Goal: Task Accomplishment & Management: Complete application form

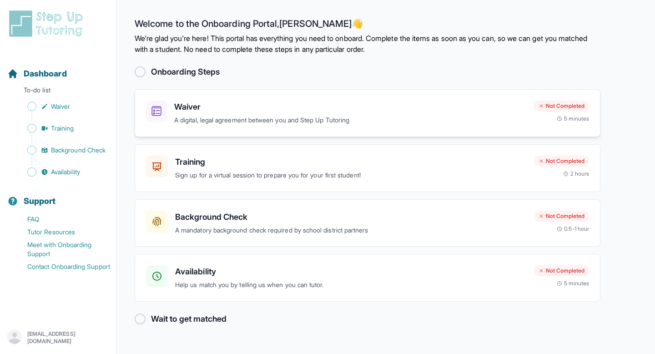
click at [218, 117] on p "A digital, legal agreement between you and Step Up Tutoring" at bounding box center [350, 120] width 353 height 10
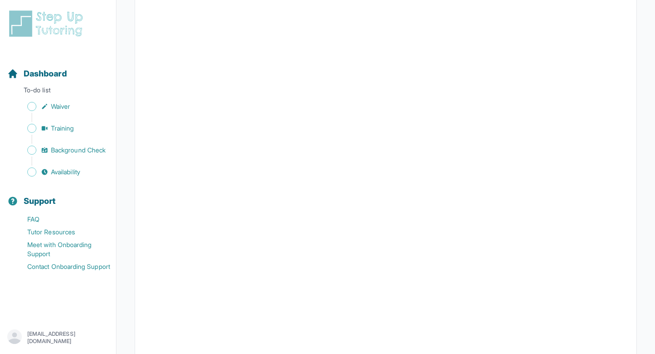
scroll to position [1622, 0]
click at [70, 106] on span "Waiver" at bounding box center [60, 106] width 19 height 9
click at [35, 109] on span "Sidebar" at bounding box center [31, 106] width 9 height 9
click at [32, 108] on span "Sidebar" at bounding box center [31, 106] width 9 height 9
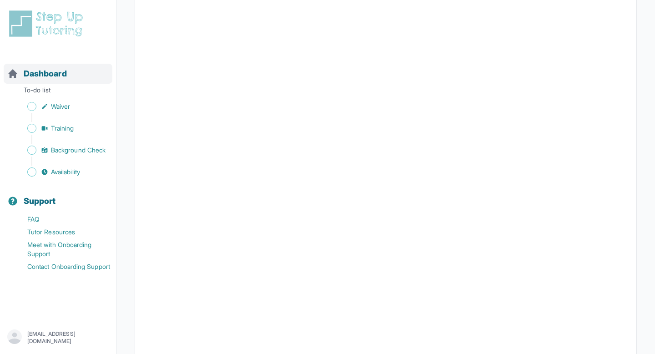
click at [63, 77] on span "Dashboard" at bounding box center [45, 73] width 43 height 13
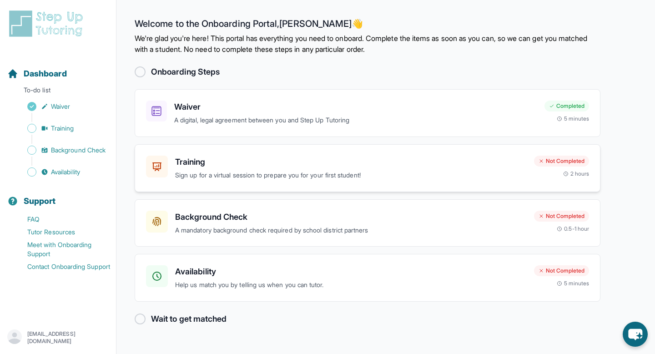
click at [275, 168] on div "Training Sign up for a virtual session to prepare you for your first student!" at bounding box center [351, 168] width 352 height 25
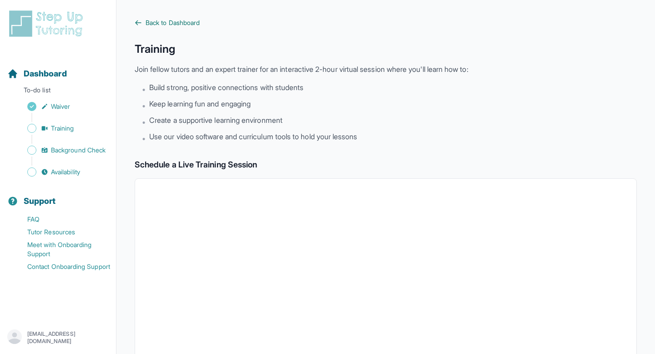
click at [166, 25] on span "Back to Dashboard" at bounding box center [173, 22] width 54 height 9
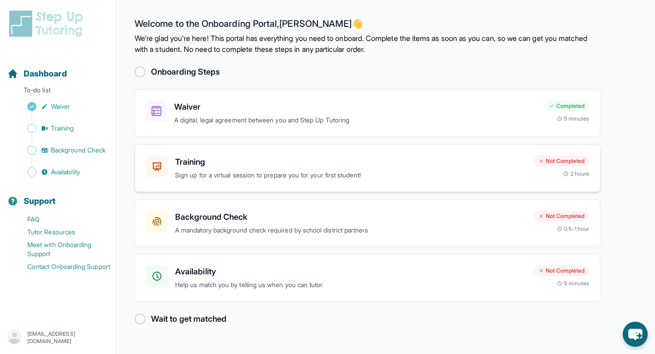
click at [239, 185] on div "Training Sign up for a virtual session to prepare you for your first student! N…" at bounding box center [368, 168] width 466 height 48
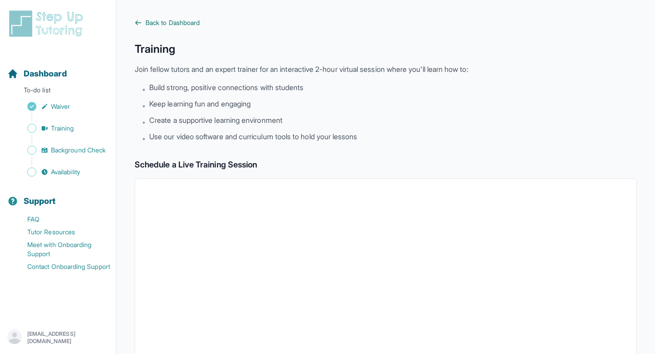
click at [170, 23] on span "Back to Dashboard" at bounding box center [173, 22] width 54 height 9
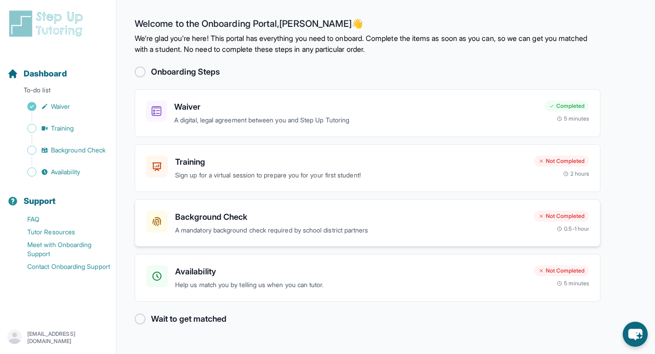
click at [249, 217] on h3 "Background Check" at bounding box center [351, 217] width 352 height 13
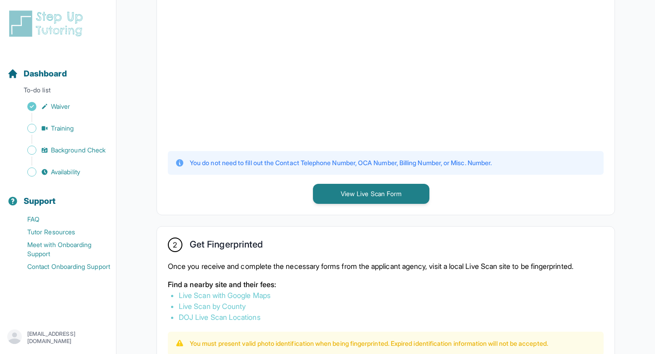
scroll to position [373, 0]
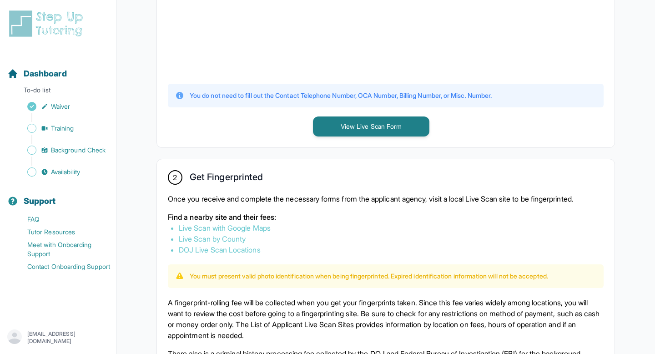
click at [364, 126] on button "View Live Scan Form" at bounding box center [371, 127] width 117 height 20
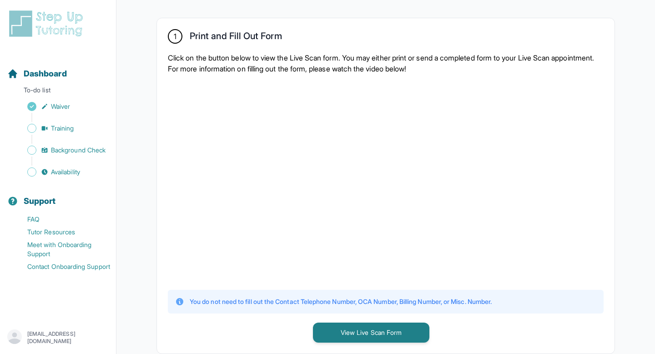
scroll to position [166, 0]
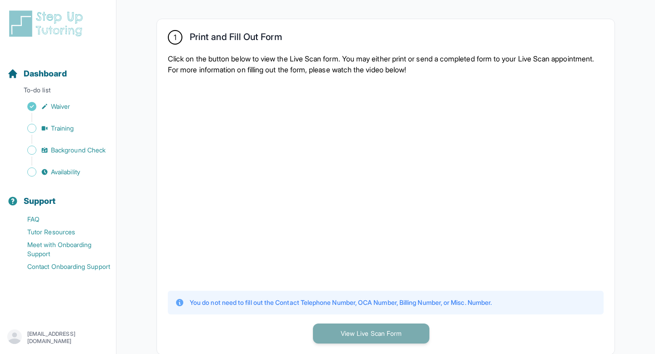
click at [329, 334] on button "View Live Scan Form" at bounding box center [371, 334] width 117 height 20
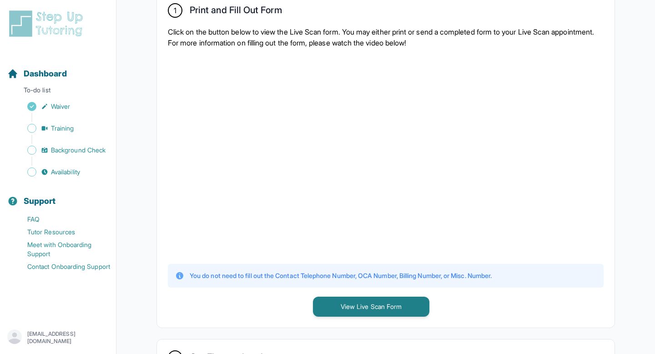
scroll to position [201, 0]
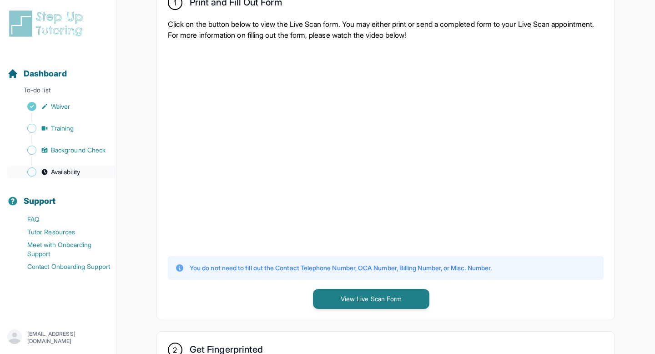
click at [76, 172] on span "Availability" at bounding box center [65, 171] width 29 height 9
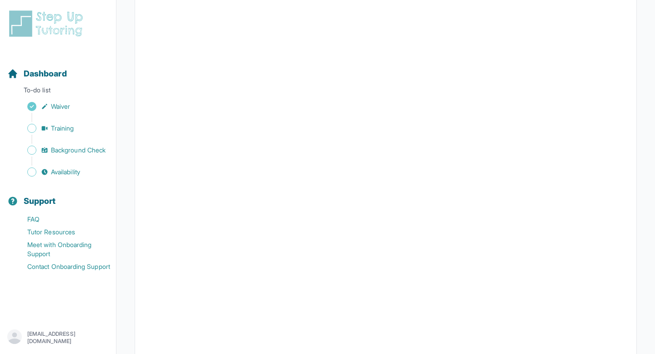
scroll to position [104, 0]
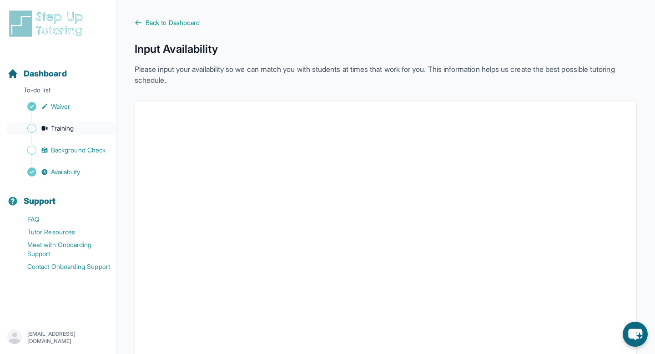
click at [66, 125] on span "Training" at bounding box center [62, 128] width 23 height 9
